Goal: Information Seeking & Learning: Check status

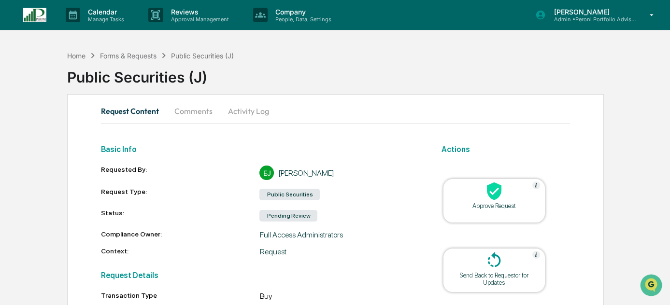
click at [321, 74] on div "Public Securities (J)" at bounding box center [368, 73] width 603 height 25
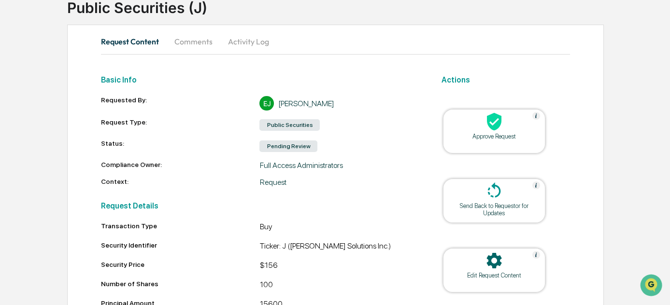
scroll to position [169, 0]
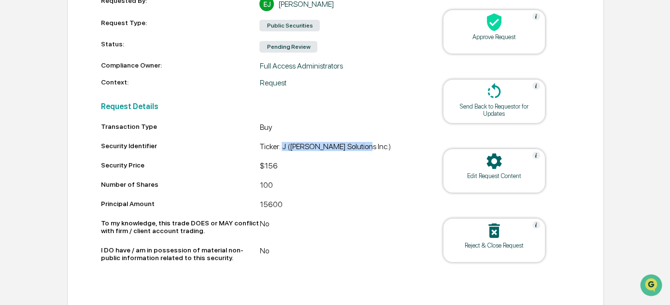
drag, startPoint x: 361, startPoint y: 148, endPoint x: 282, endPoint y: 148, distance: 78.7
click at [282, 148] on div "Ticker: J ([PERSON_NAME] Solutions Inc.)" at bounding box center [338, 148] width 158 height 12
copy div "J ([PERSON_NAME] Solutions Inc.)"
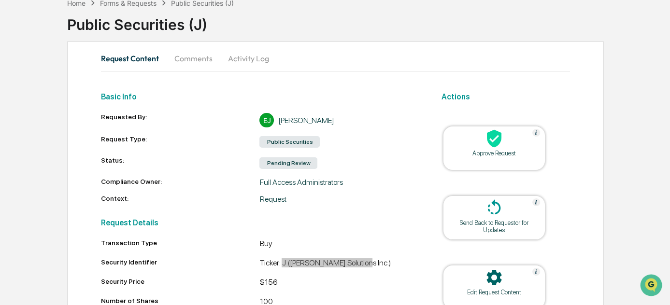
scroll to position [0, 0]
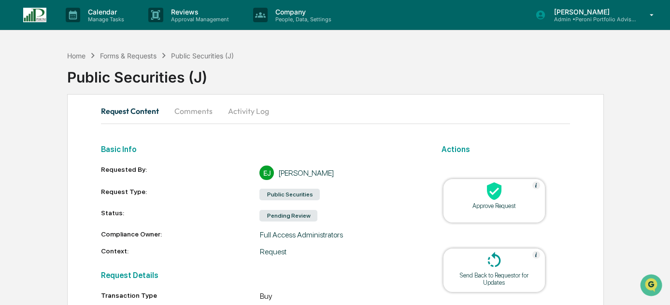
click at [292, 19] on p "People, Data, Settings" at bounding box center [302, 19] width 69 height 7
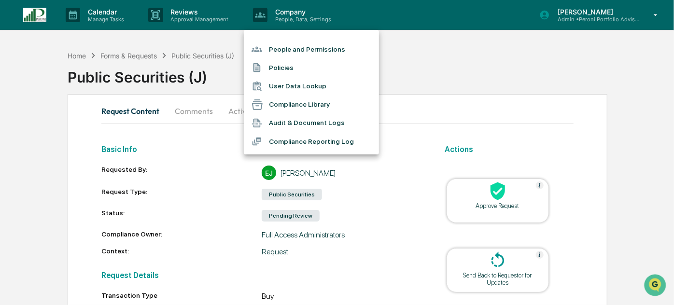
click at [310, 124] on li "Audit & Document Logs" at bounding box center [311, 123] width 135 height 18
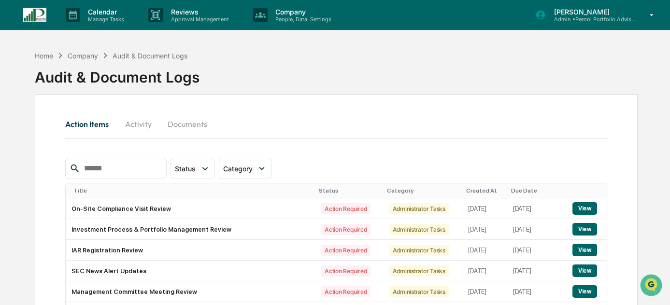
click at [253, 167] on span "Category" at bounding box center [237, 169] width 29 height 8
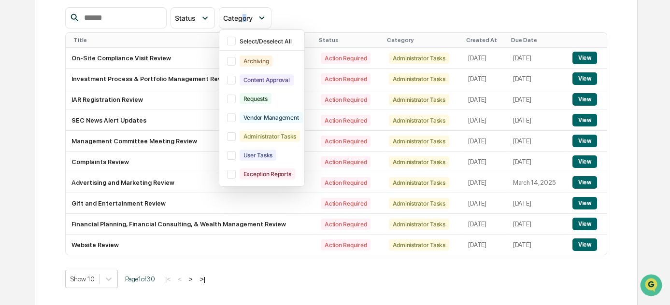
scroll to position [153, 0]
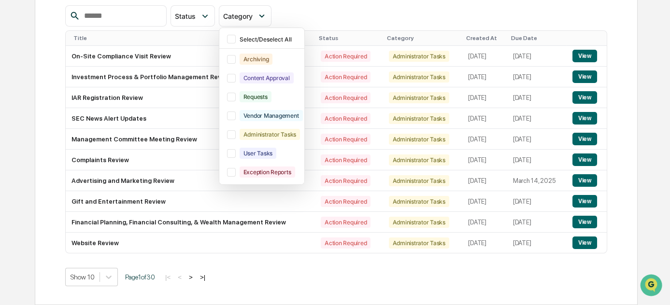
click at [271, 91] on div "Requests" at bounding box center [255, 96] width 32 height 11
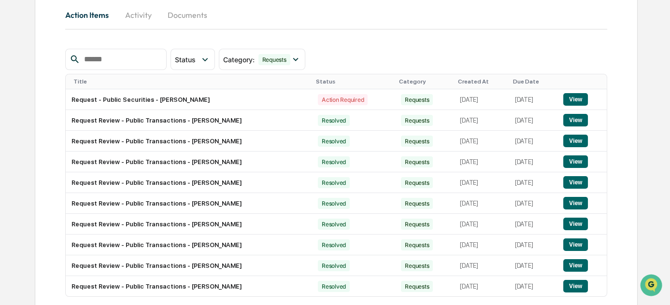
scroll to position [65, 0]
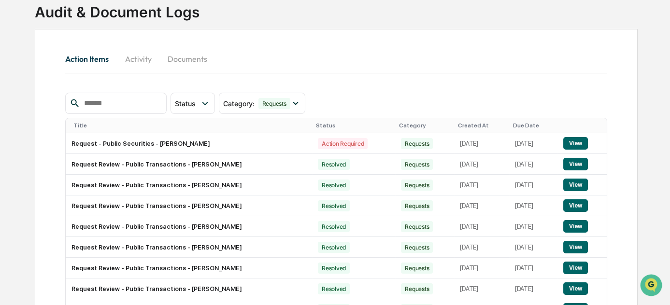
click at [134, 56] on button "Activity" at bounding box center [137, 58] width 43 height 23
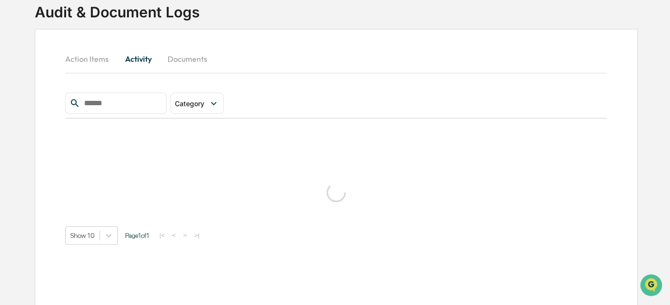
click at [219, 108] on icon at bounding box center [213, 103] width 11 height 11
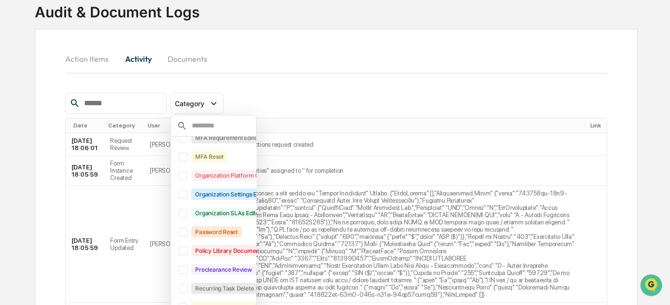
scroll to position [505, 0]
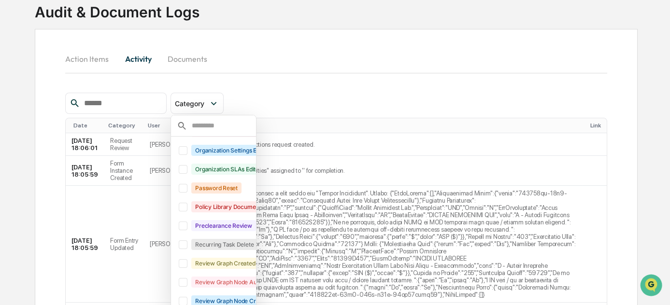
click at [237, 220] on div "Preclearance Review" at bounding box center [223, 225] width 64 height 11
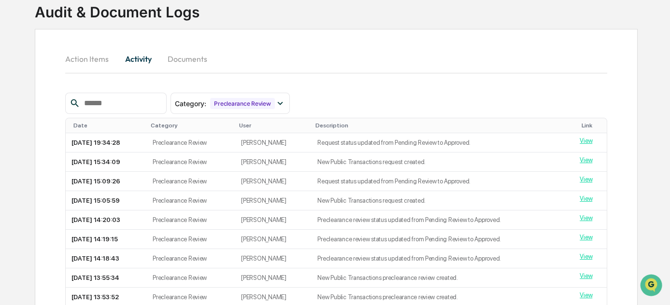
scroll to position [137, 0]
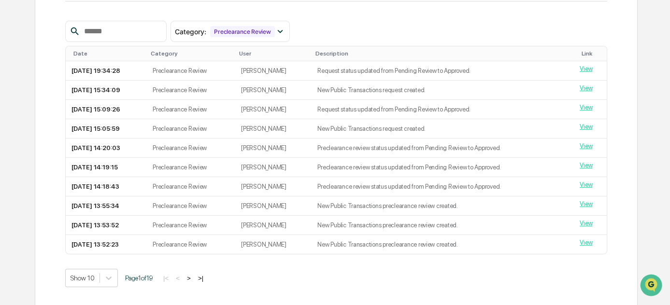
click at [193, 278] on button ">" at bounding box center [189, 278] width 10 height 8
click at [266, 28] on div "Preclearance Review" at bounding box center [242, 31] width 64 height 11
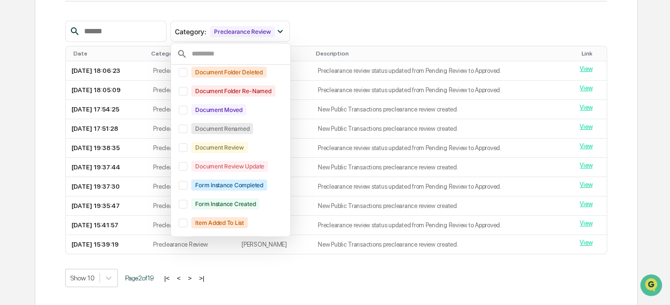
scroll to position [241, 0]
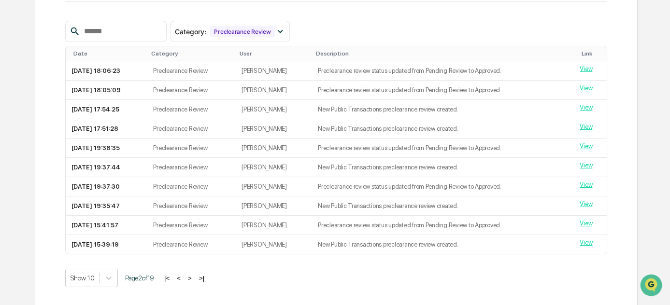
click at [341, 28] on div "Category : Preclearance Review Select/Deselect All Administrator Task Marked Co…" at bounding box center [335, 31] width 541 height 21
click at [262, 30] on div "Preclearance Review" at bounding box center [242, 31] width 64 height 11
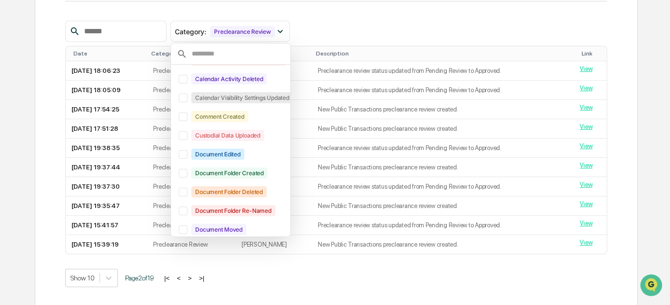
scroll to position [131, 0]
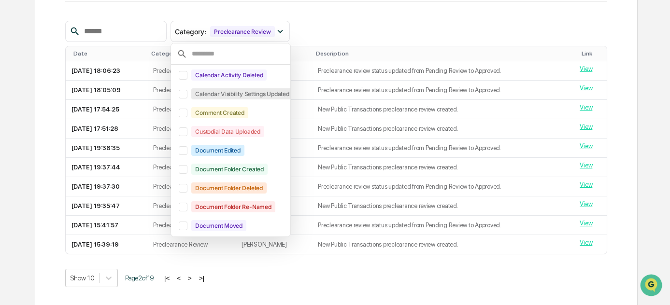
click at [248, 107] on div "Comment Created" at bounding box center [219, 112] width 56 height 11
